Goal: Task Accomplishment & Management: Manage account settings

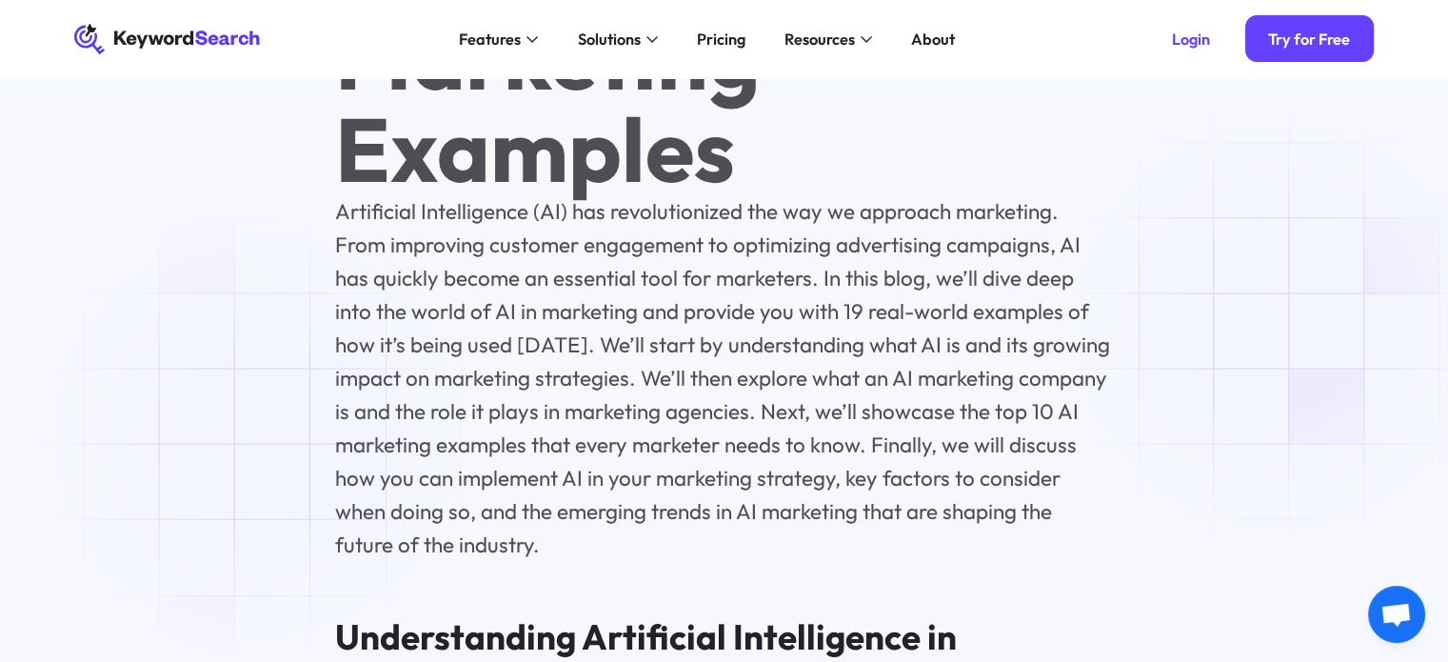
scroll to position [1287, 0]
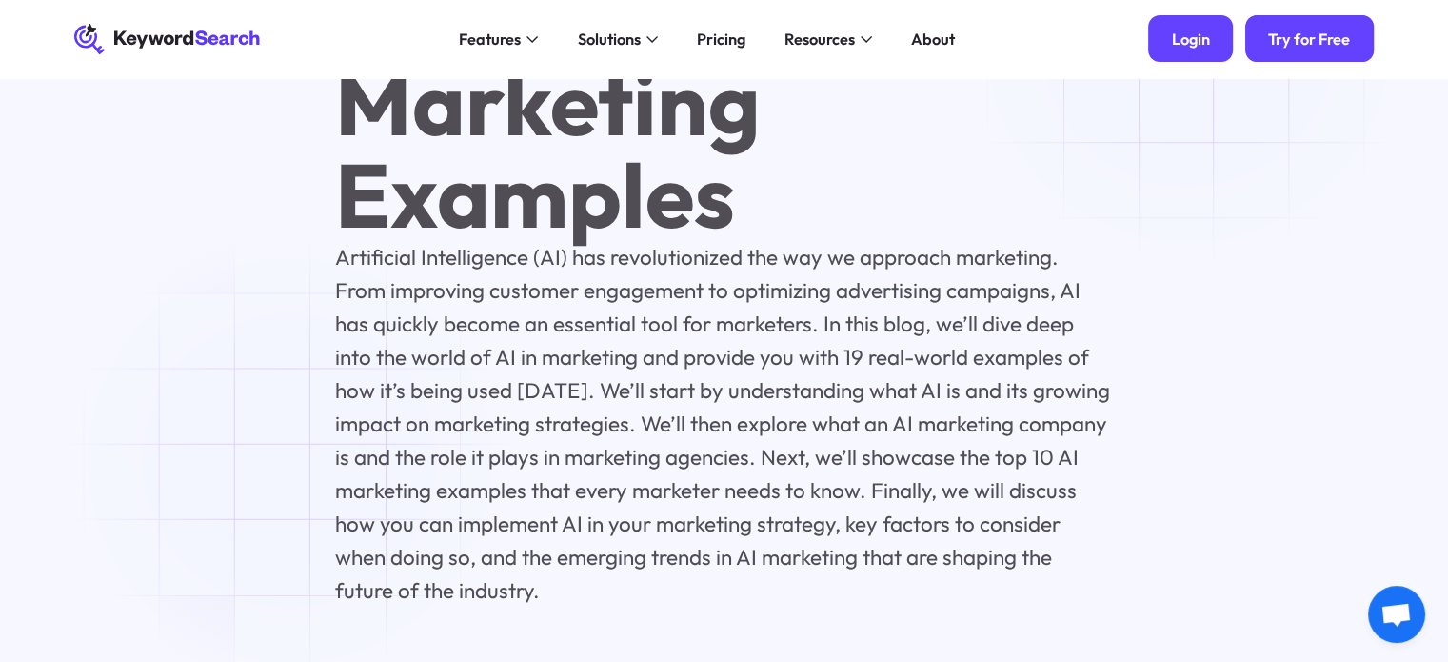
click at [1200, 40] on div "Login" at bounding box center [1191, 39] width 38 height 19
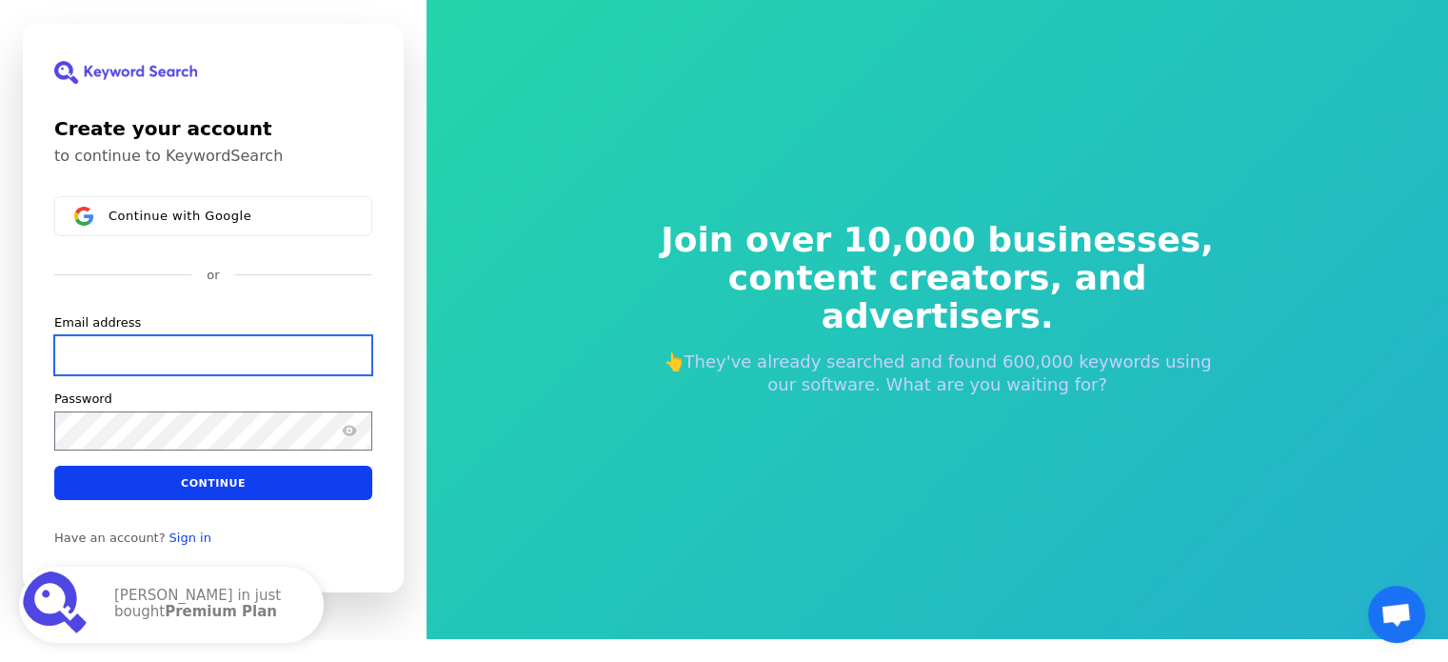
click at [191, 366] on input "Email address" at bounding box center [213, 355] width 318 height 40
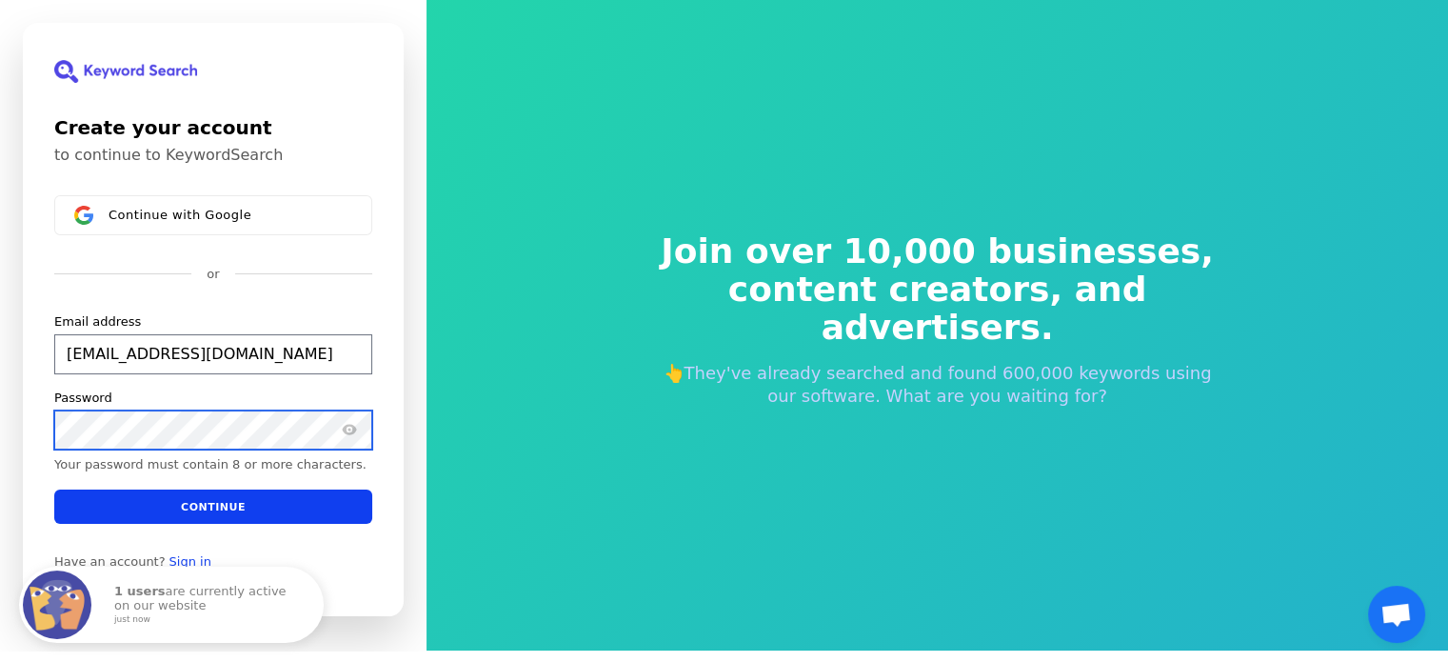
scroll to position [10, 0]
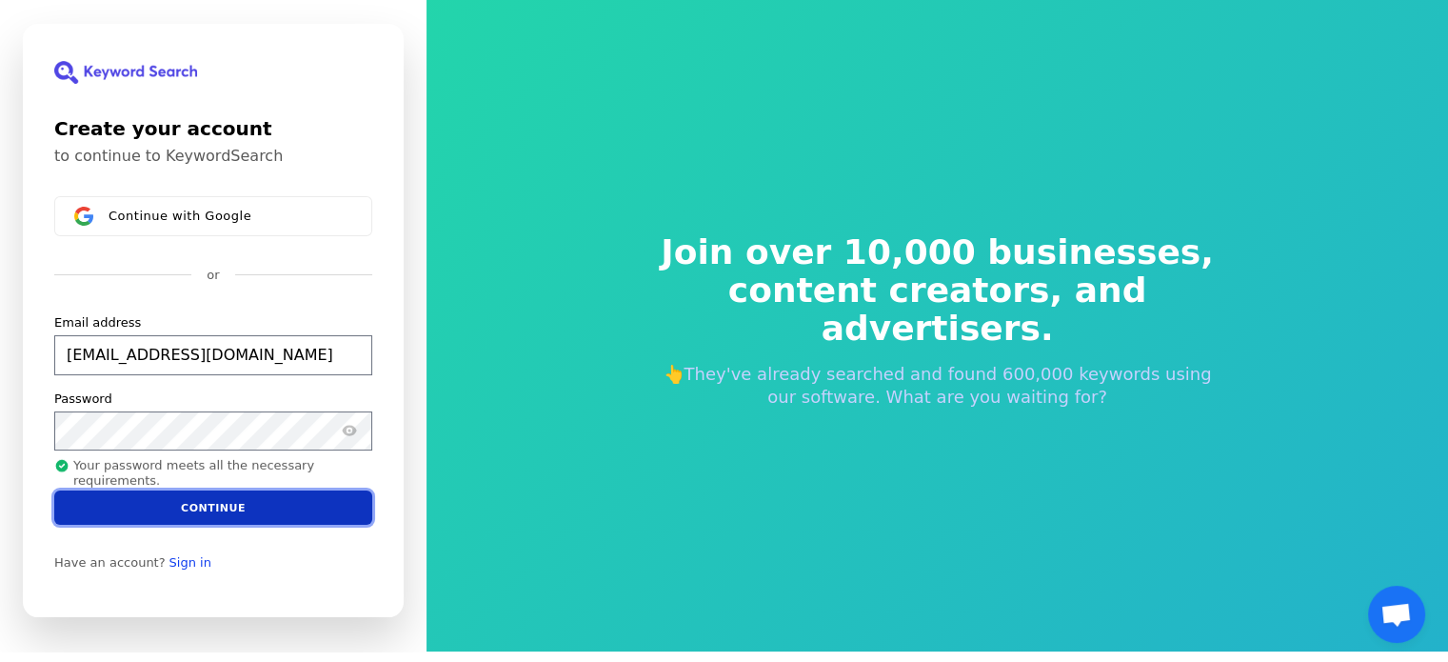
click at [228, 499] on button "Continue" at bounding box center [213, 507] width 318 height 34
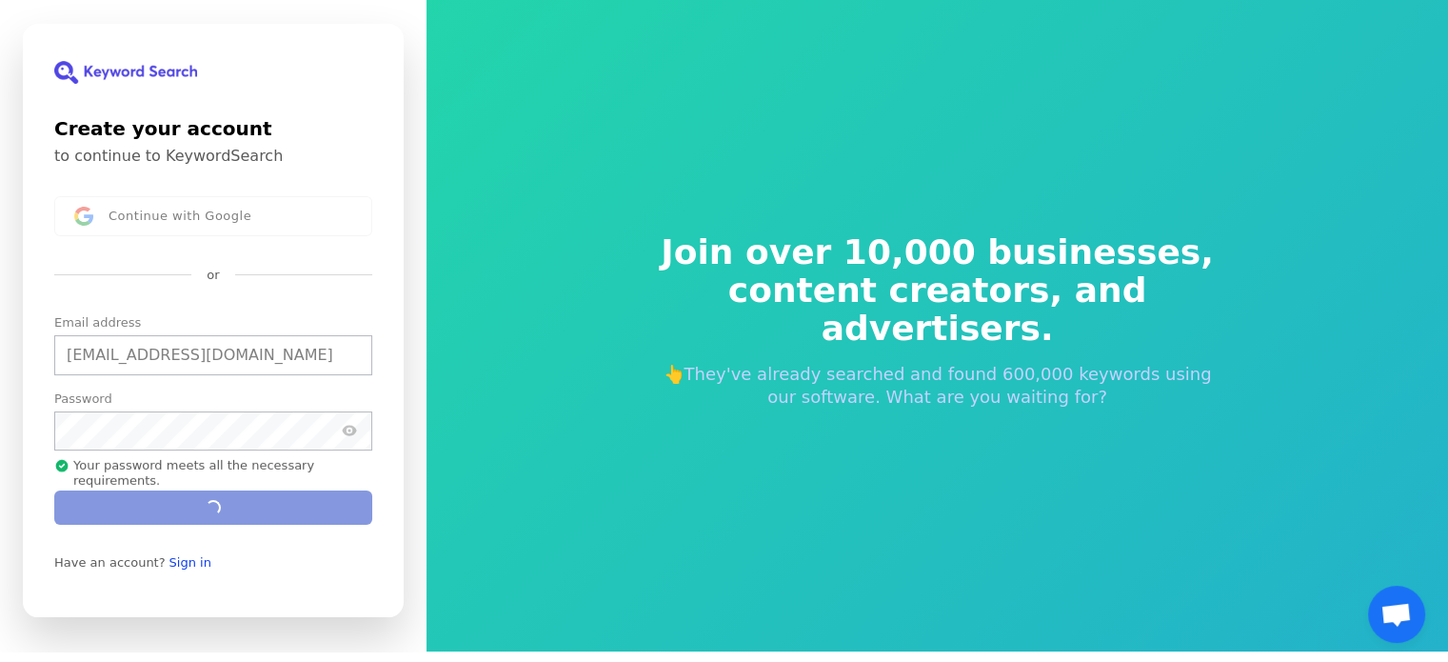
type input "[EMAIL_ADDRESS][DOMAIN_NAME]"
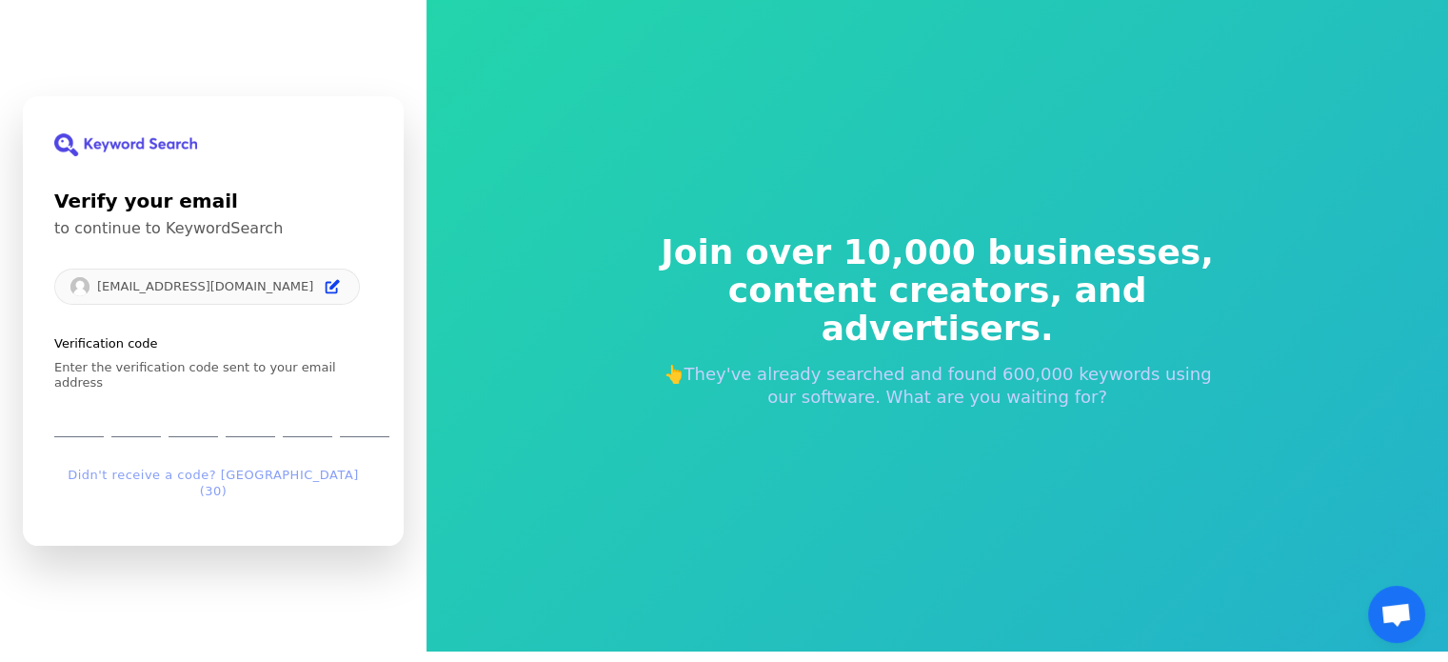
scroll to position [23, 0]
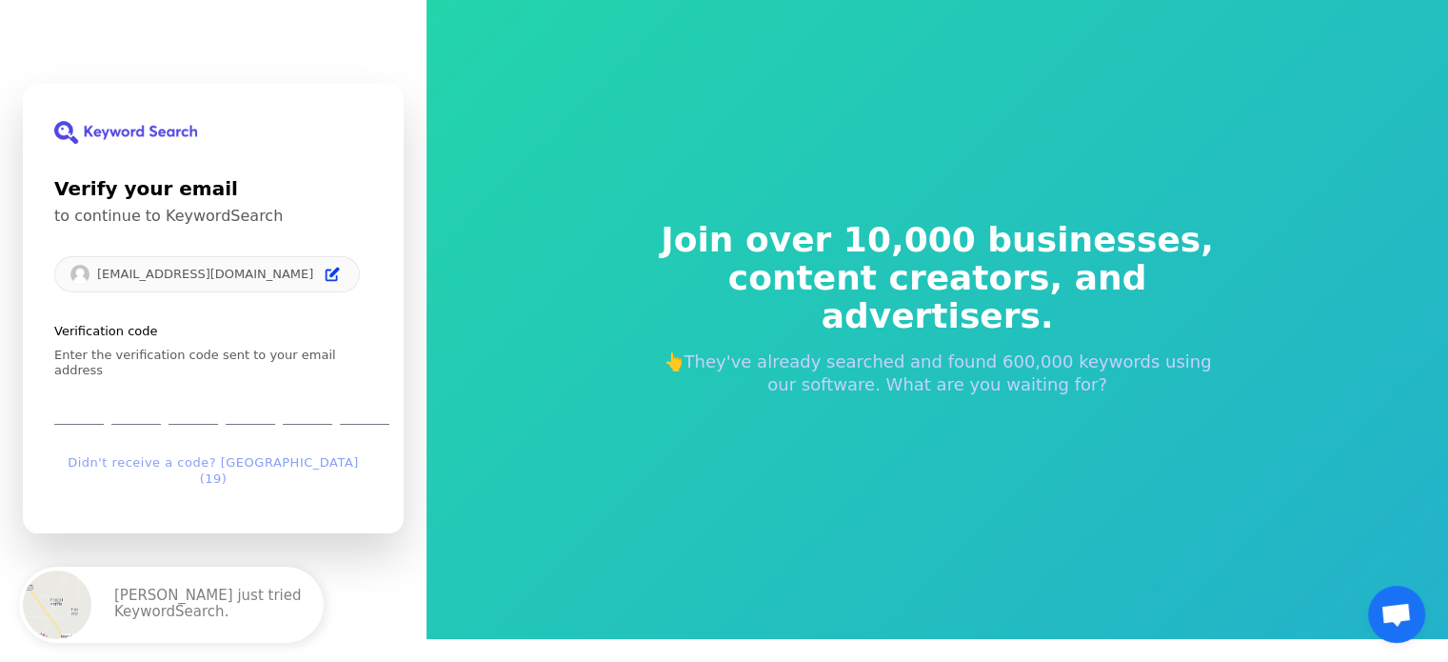
type input "3"
type input "6"
type input "8"
type input "4"
type input "0"
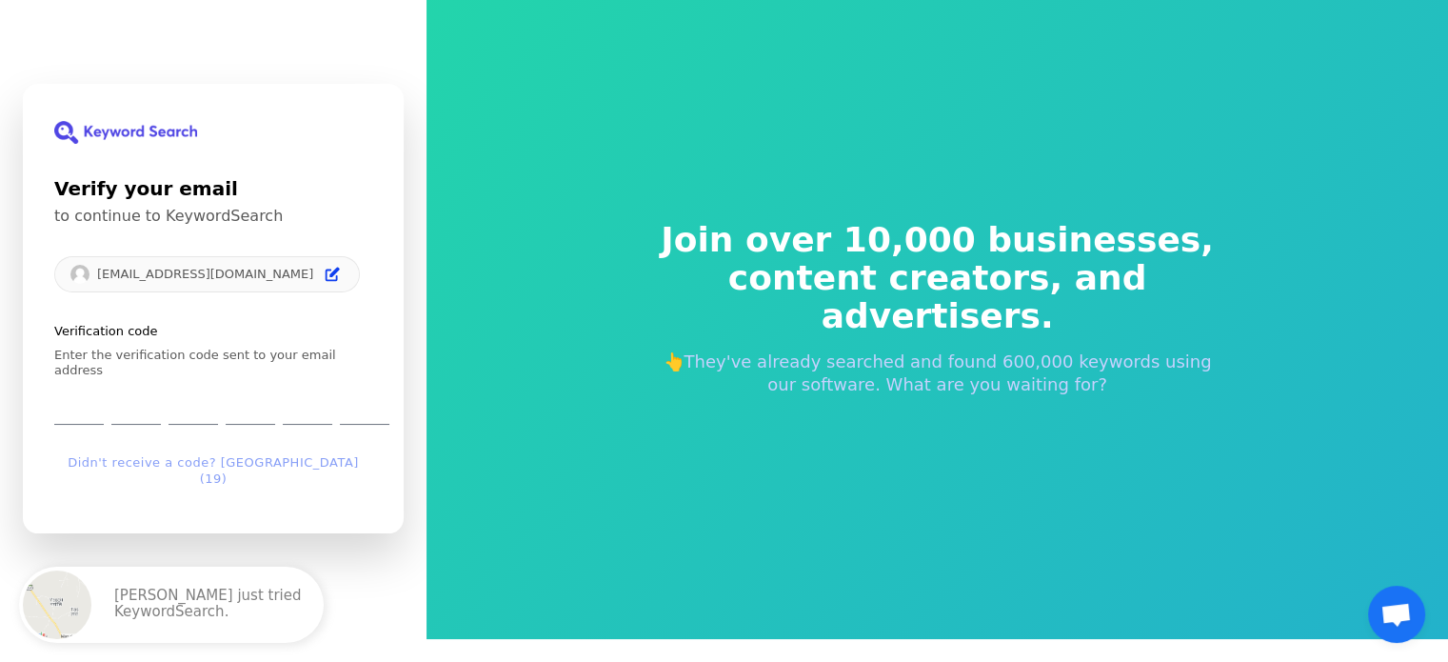
type input "2"
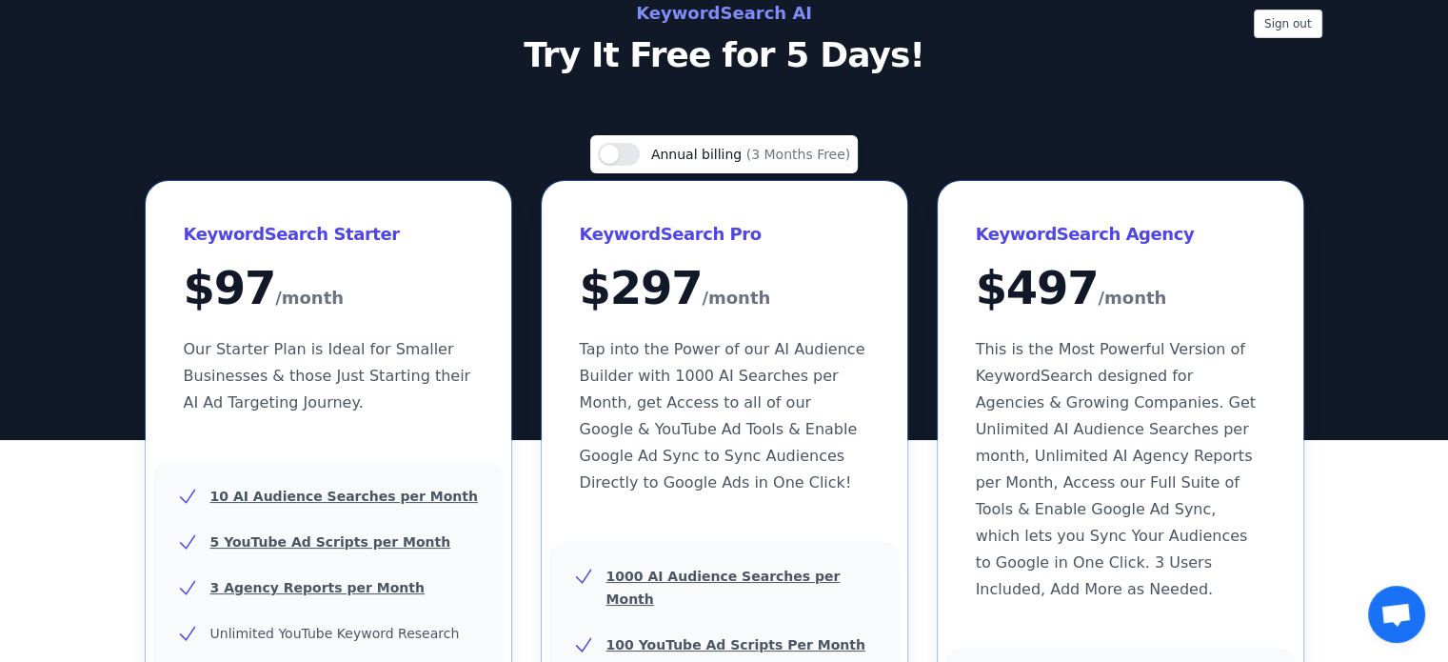
scroll to position [95, 0]
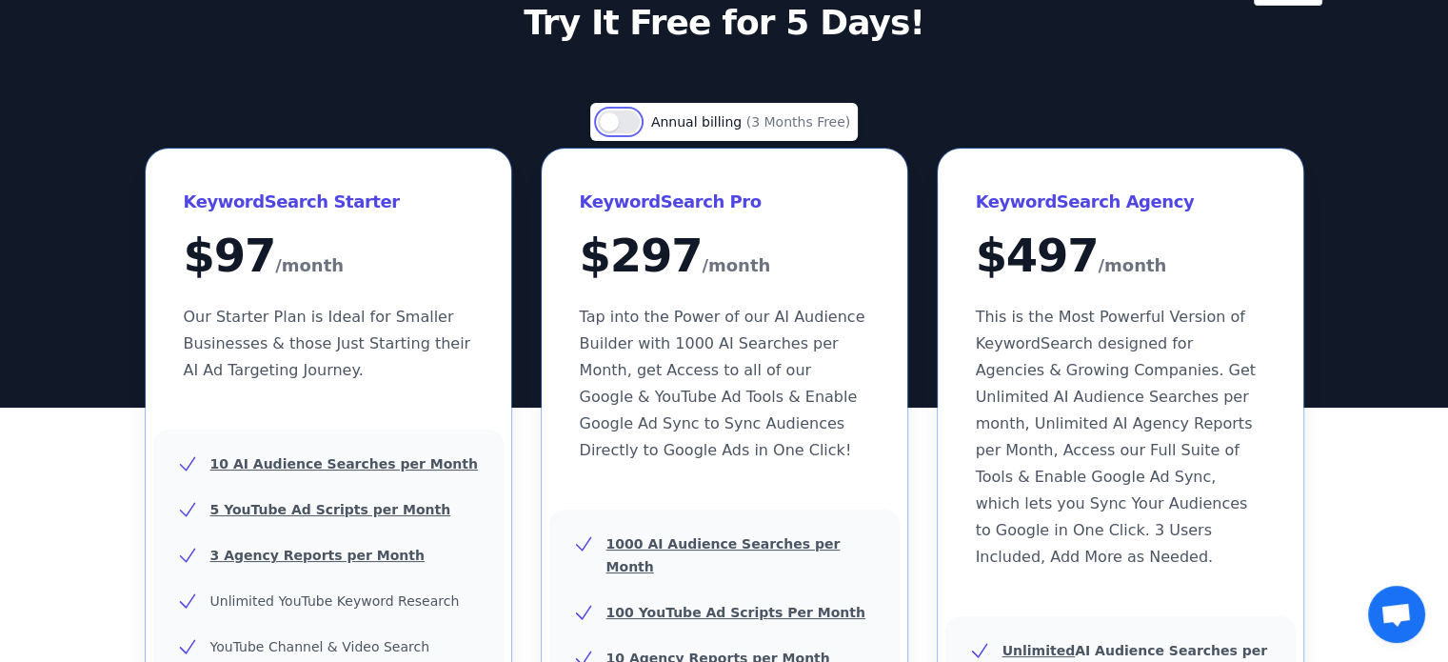
click at [636, 129] on button "Use setting" at bounding box center [619, 121] width 42 height 23
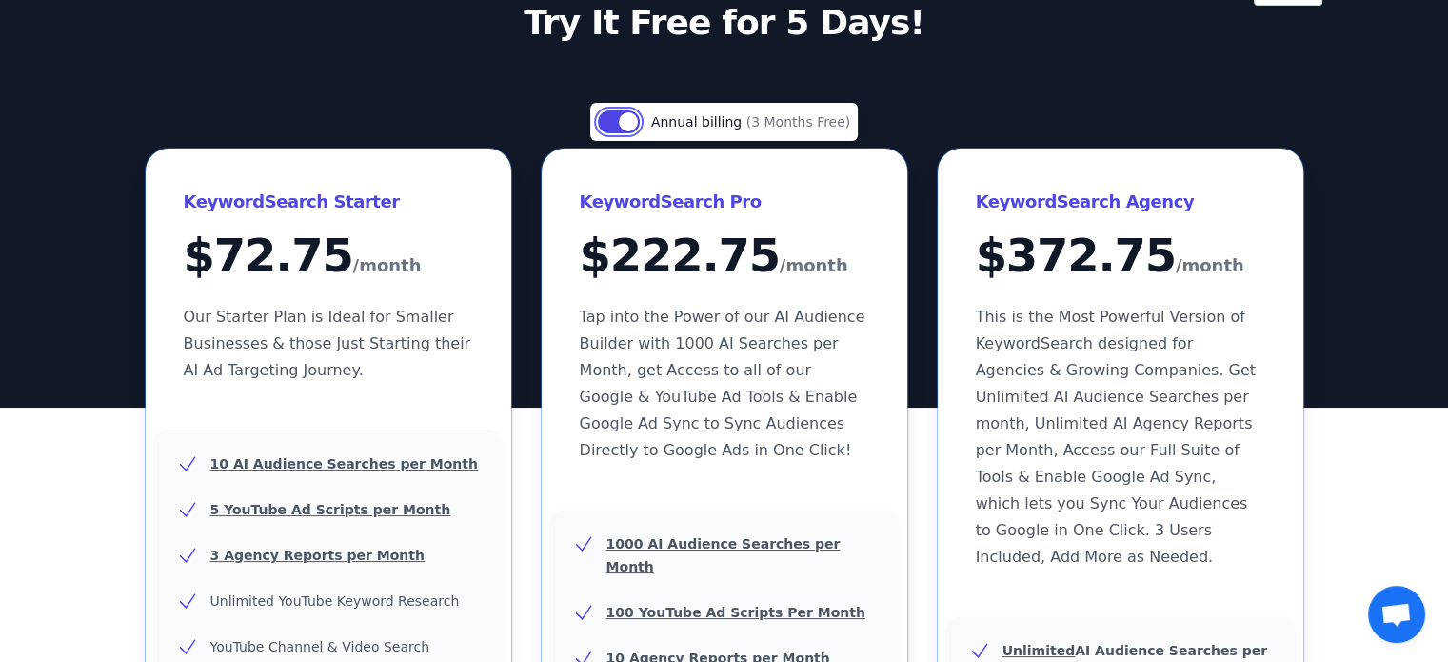
click at [636, 129] on button "Use setting" at bounding box center [619, 121] width 42 height 23
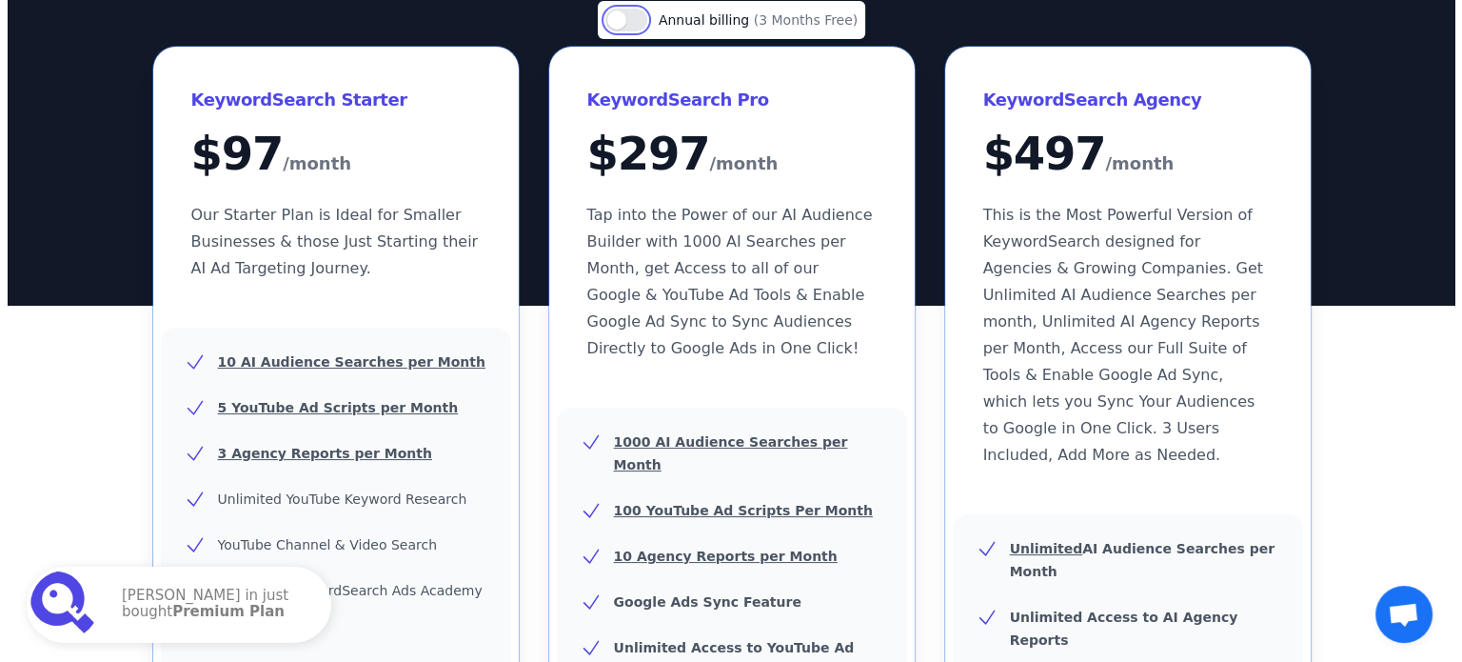
scroll to position [0, 0]
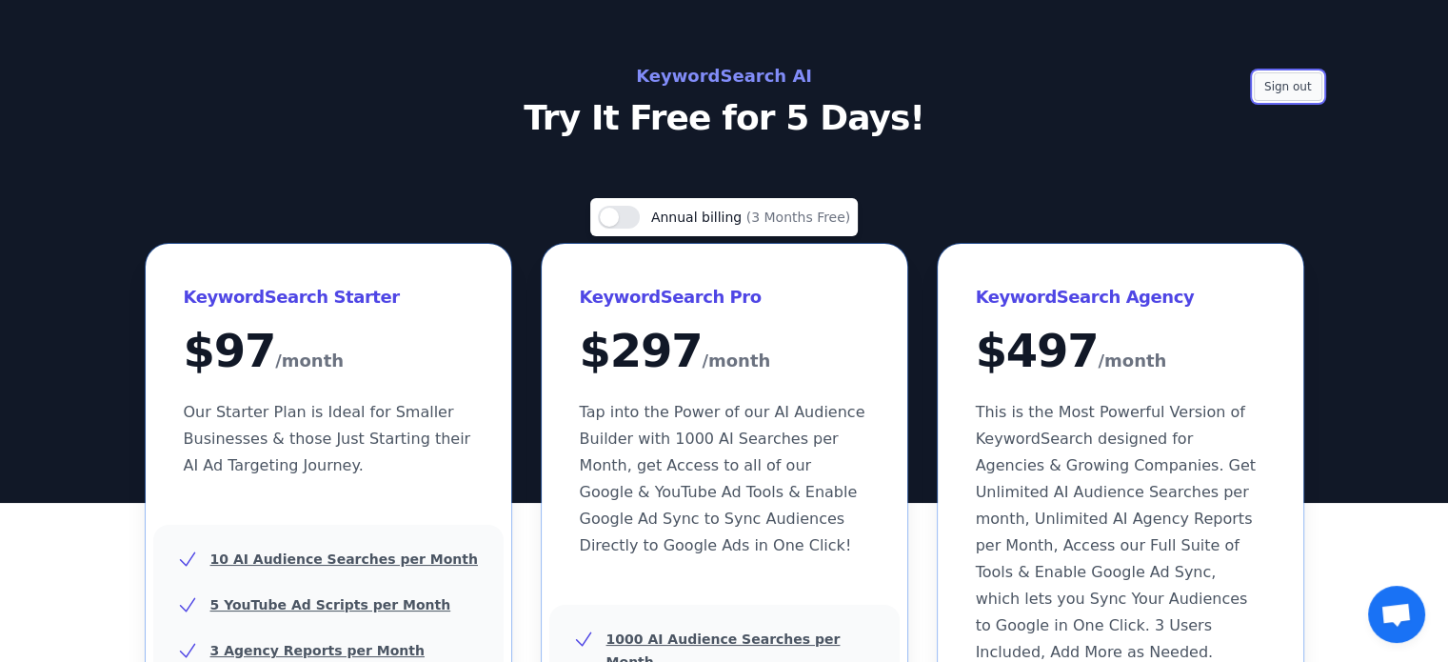
click at [1287, 85] on button "Sign out" at bounding box center [1288, 86] width 69 height 29
